Goal: Check status: Check status

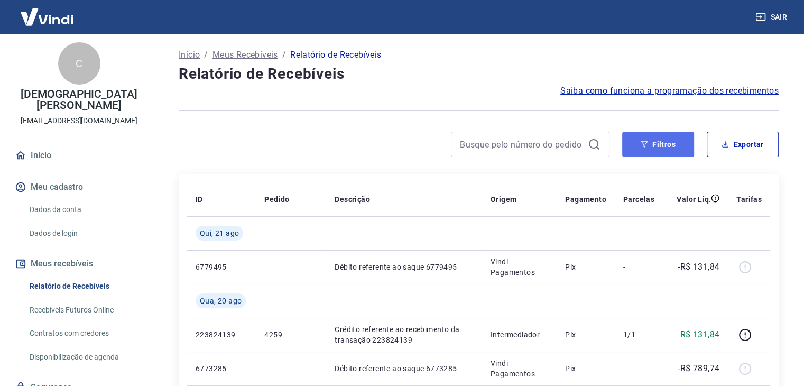
click at [658, 152] on button "Filtros" at bounding box center [658, 144] width 72 height 25
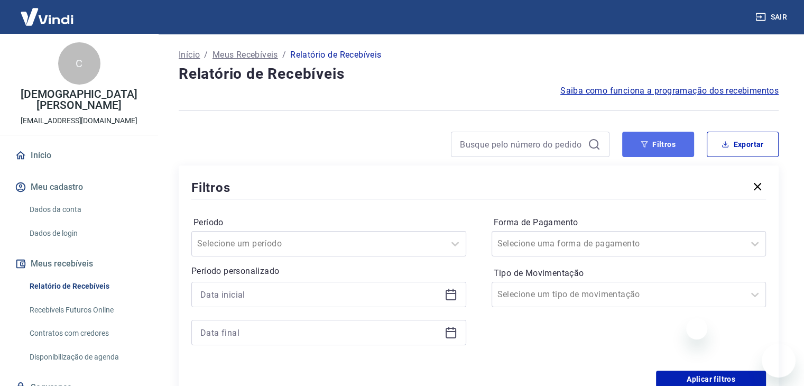
click at [659, 140] on button "Filtros" at bounding box center [658, 144] width 72 height 25
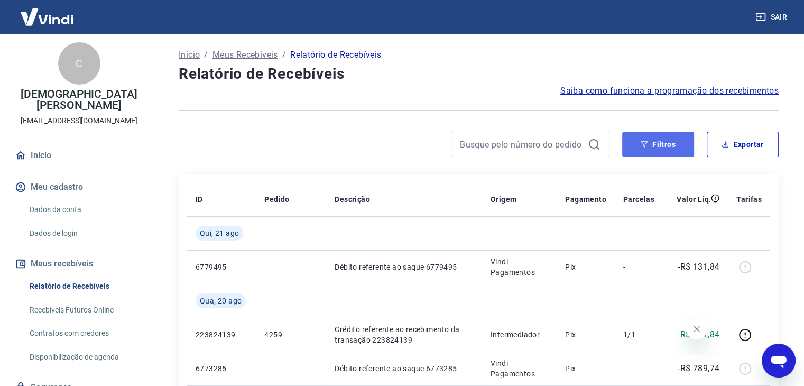
click at [679, 139] on button "Filtros" at bounding box center [658, 144] width 72 height 25
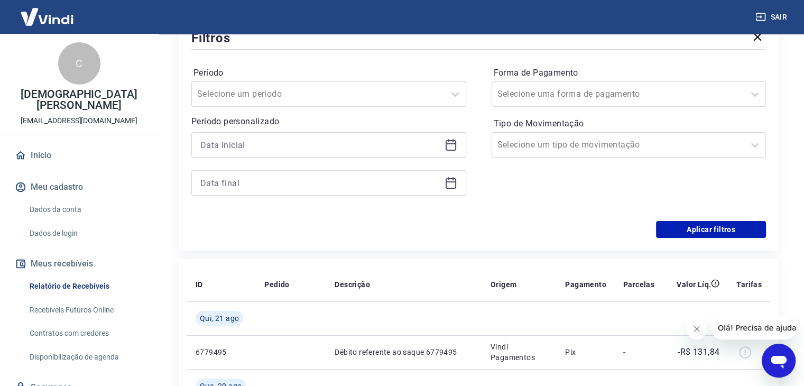
scroll to position [159, 0]
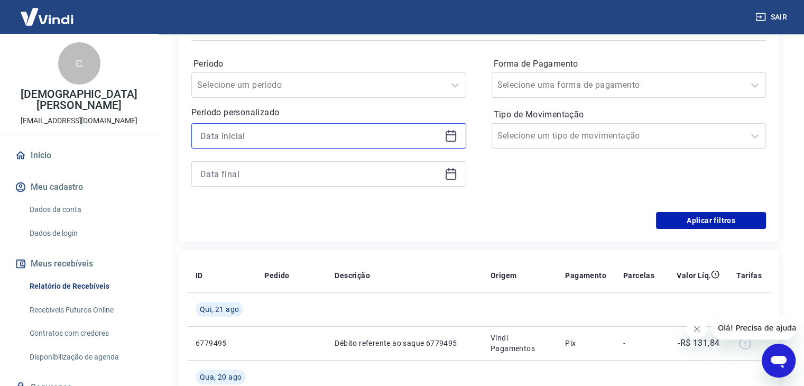
click at [235, 140] on input at bounding box center [320, 136] width 240 height 16
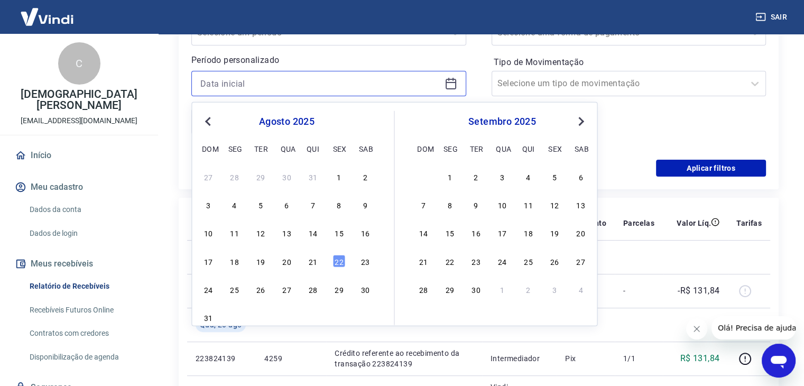
scroll to position [211, 0]
click at [338, 205] on div "8" at bounding box center [338, 204] width 13 height 13
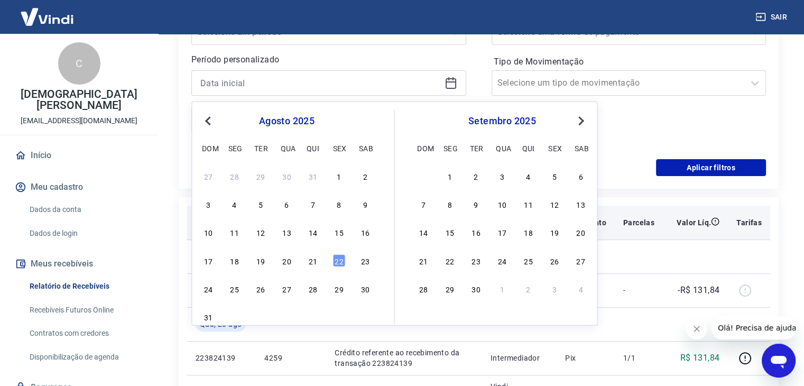
type input "[DATE]"
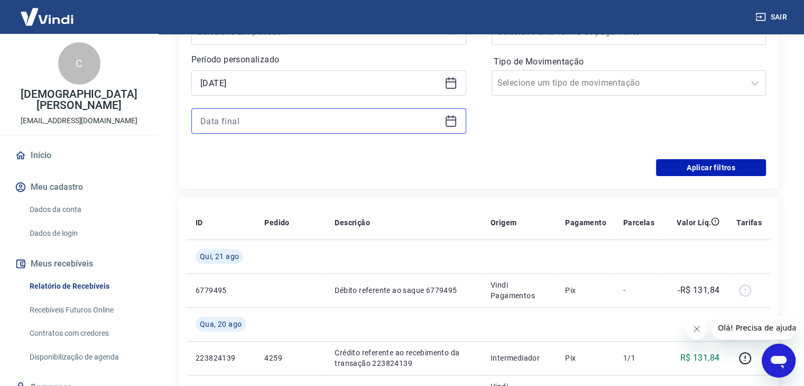
click at [285, 121] on input at bounding box center [320, 121] width 240 height 16
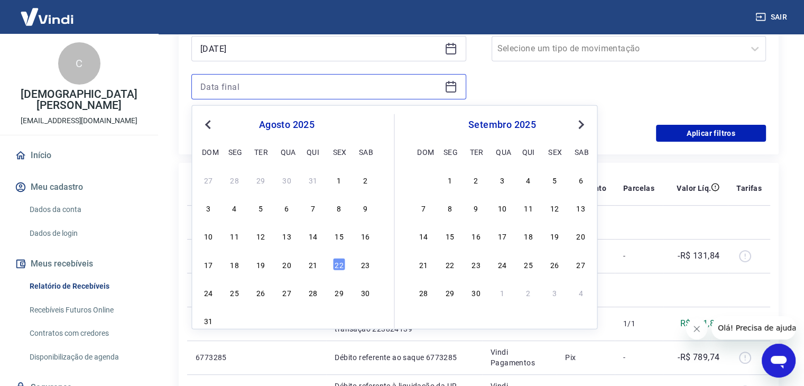
scroll to position [264, 0]
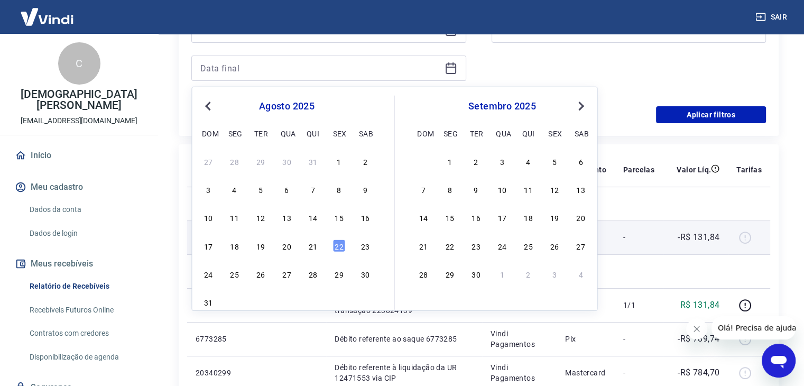
drag, startPoint x: 335, startPoint y: 246, endPoint x: 328, endPoint y: 246, distance: 7.4
click at [336, 246] on div "22" at bounding box center [338, 245] width 13 height 13
type input "[DATE]"
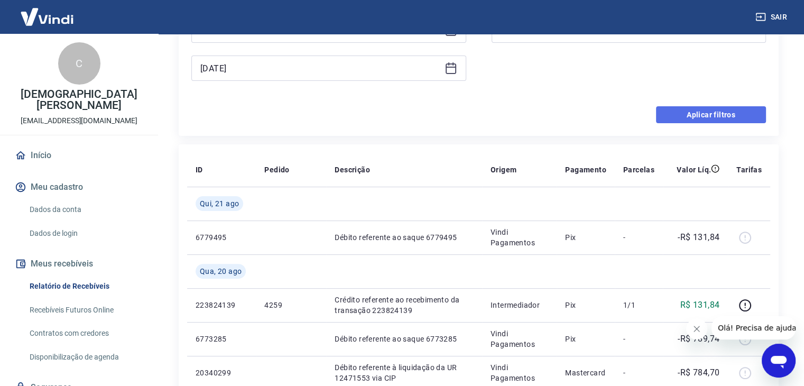
click at [669, 119] on button "Aplicar filtros" at bounding box center [711, 114] width 110 height 17
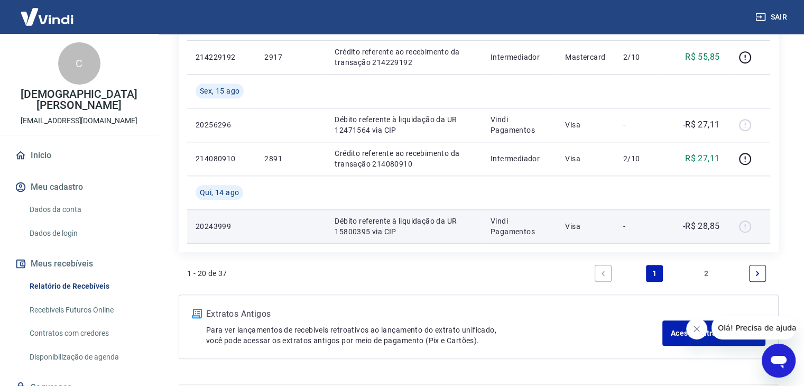
scroll to position [951, 0]
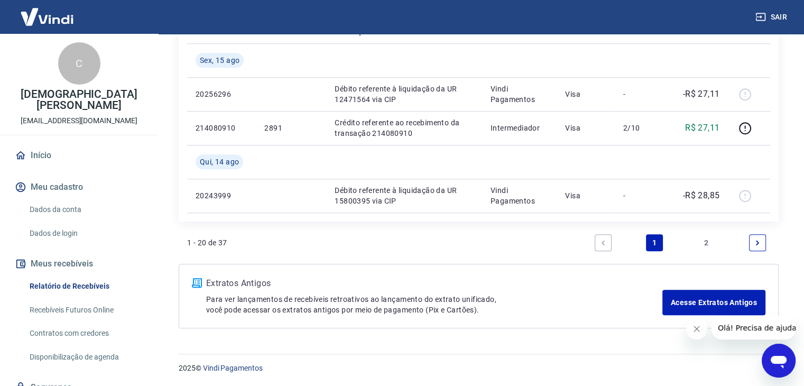
click at [710, 243] on link "2" at bounding box center [706, 242] width 17 height 17
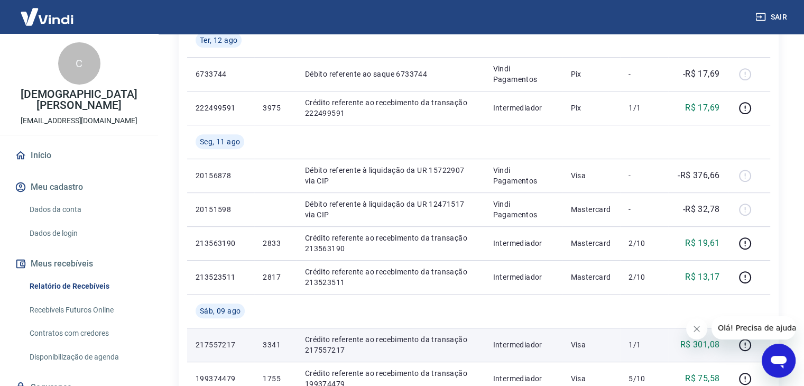
scroll to position [412, 0]
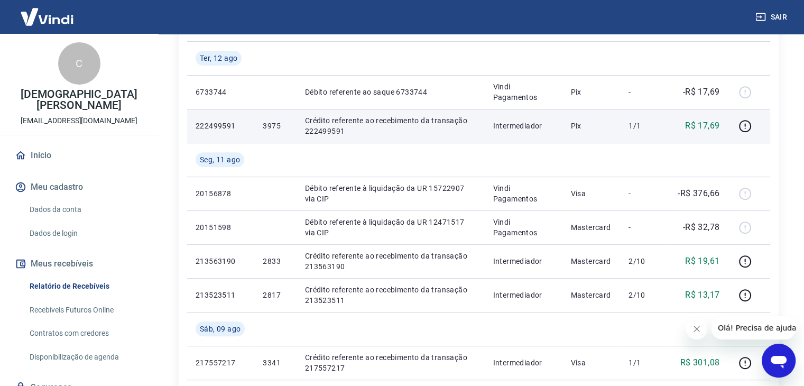
click at [273, 125] on p "3975" at bounding box center [275, 125] width 25 height 11
copy p "3975"
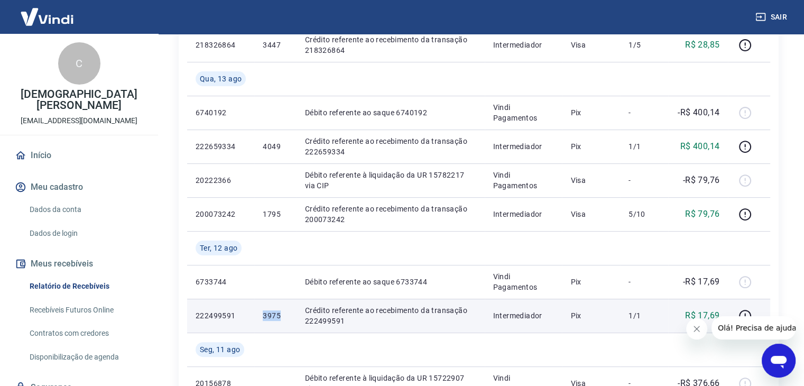
scroll to position [200, 0]
